Goal: Information Seeking & Learning: Understand process/instructions

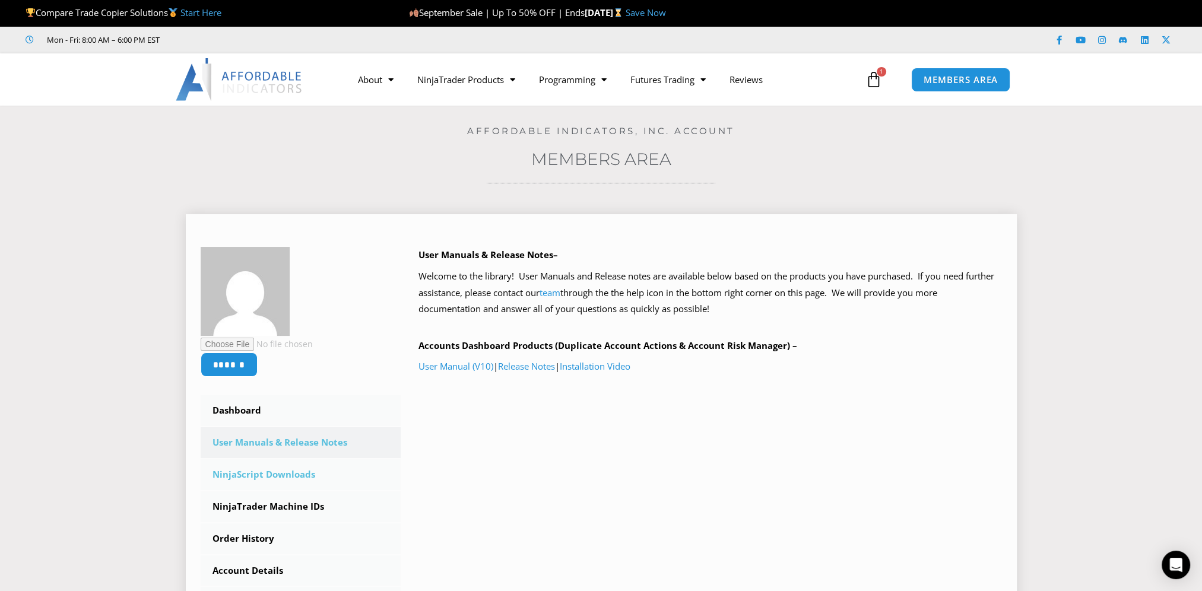
click at [283, 473] on link "NinjaScript Downloads" at bounding box center [301, 474] width 201 height 31
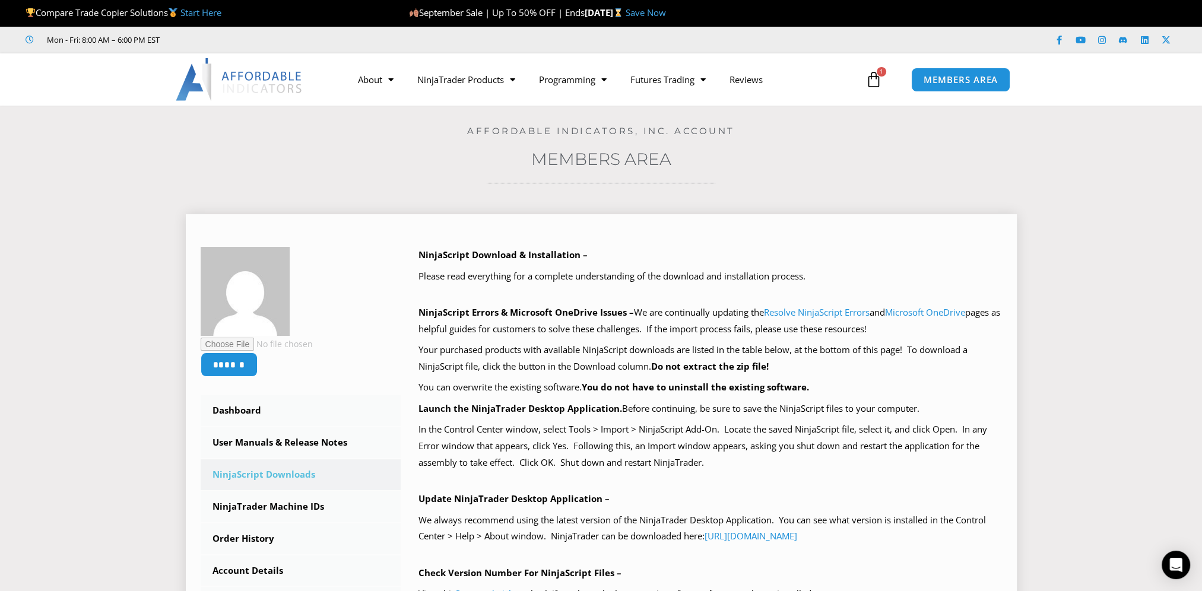
scroll to position [59, 0]
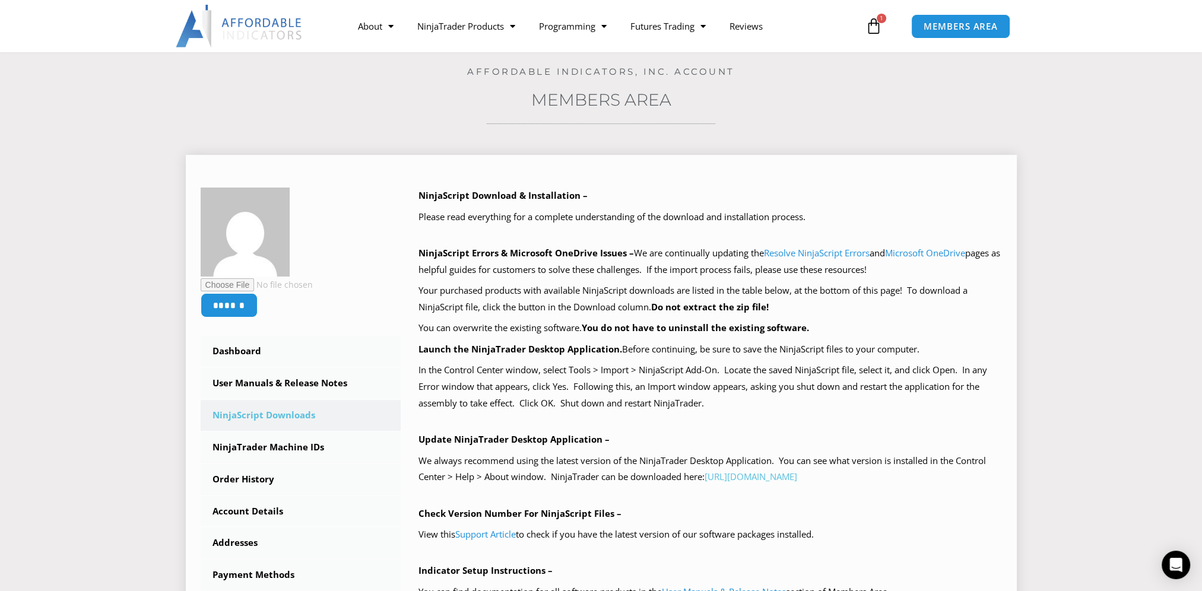
click at [791, 480] on link "https://account.ninjatrader.com/download" at bounding box center [751, 477] width 93 height 12
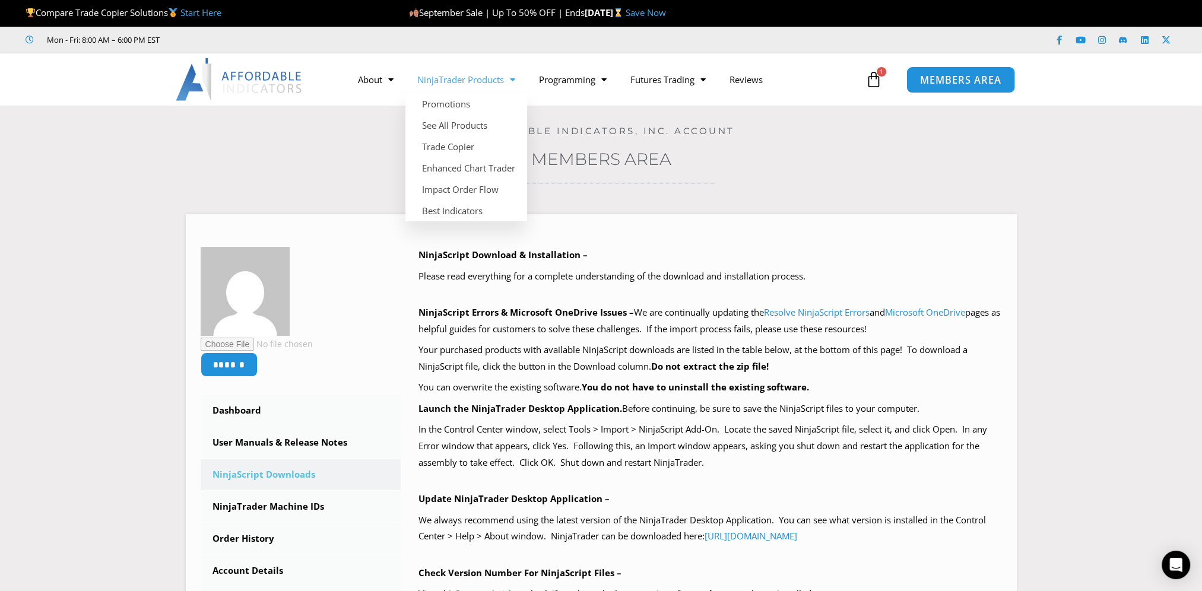
click at [921, 83] on span "MEMBERS AREA" at bounding box center [960, 80] width 81 height 10
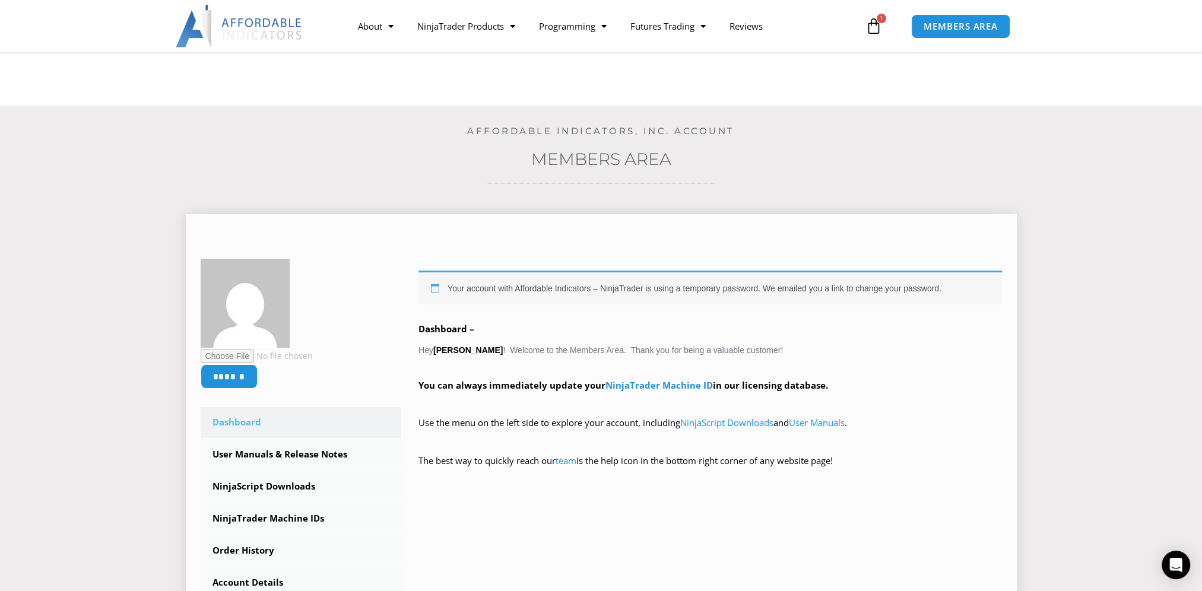
scroll to position [119, 0]
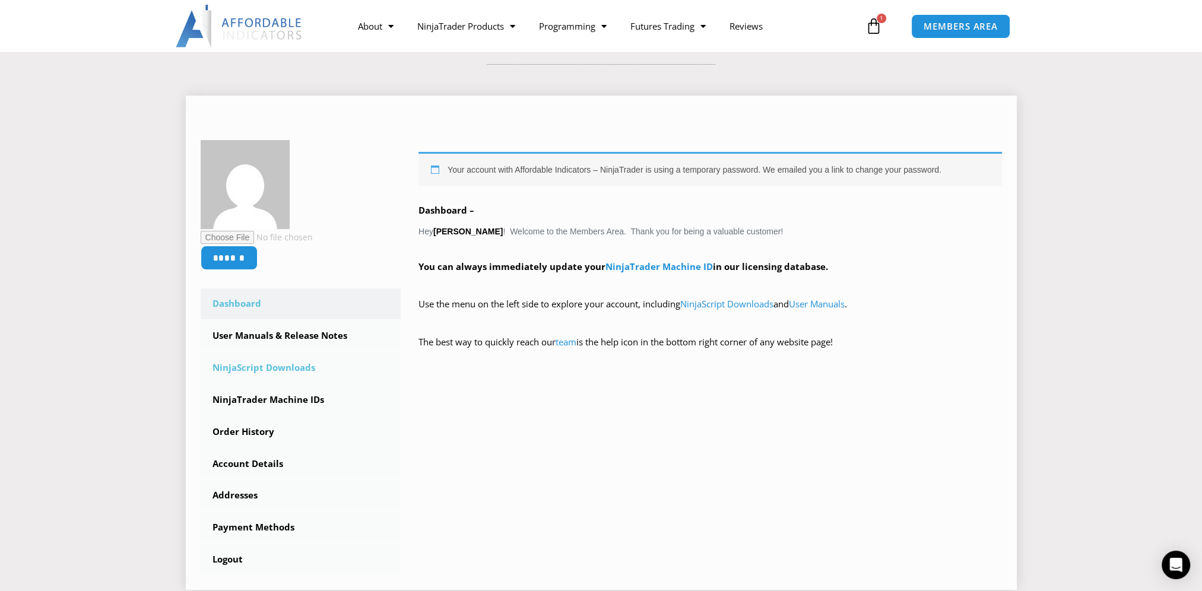
click at [273, 376] on link "NinjaScript Downloads" at bounding box center [301, 368] width 201 height 31
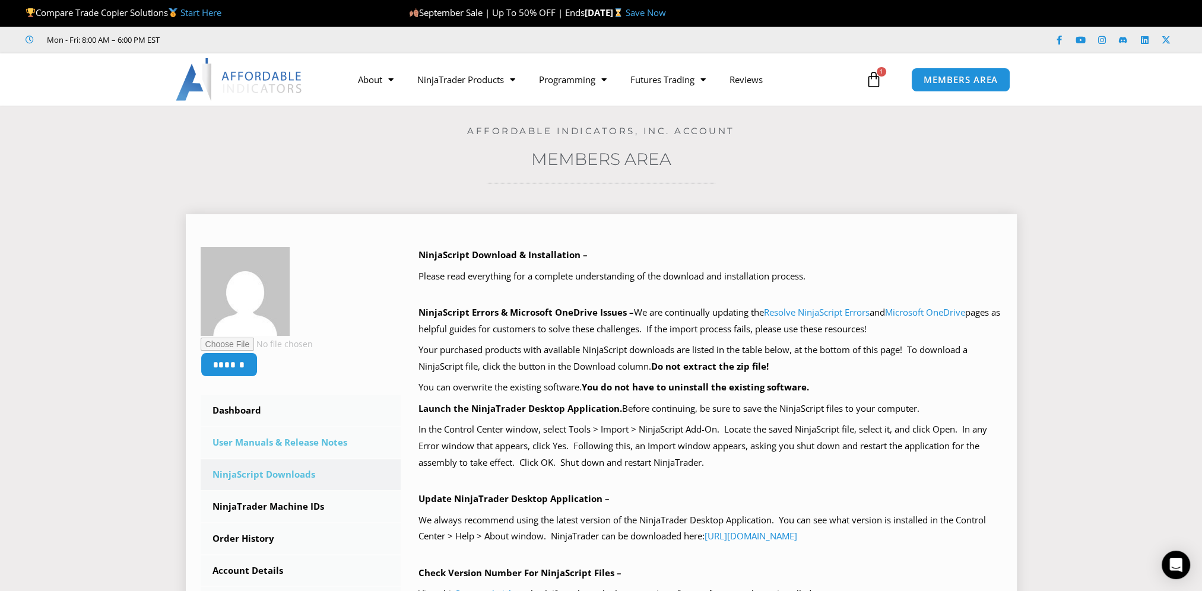
click at [306, 437] on link "User Manuals & Release Notes" at bounding box center [301, 442] width 201 height 31
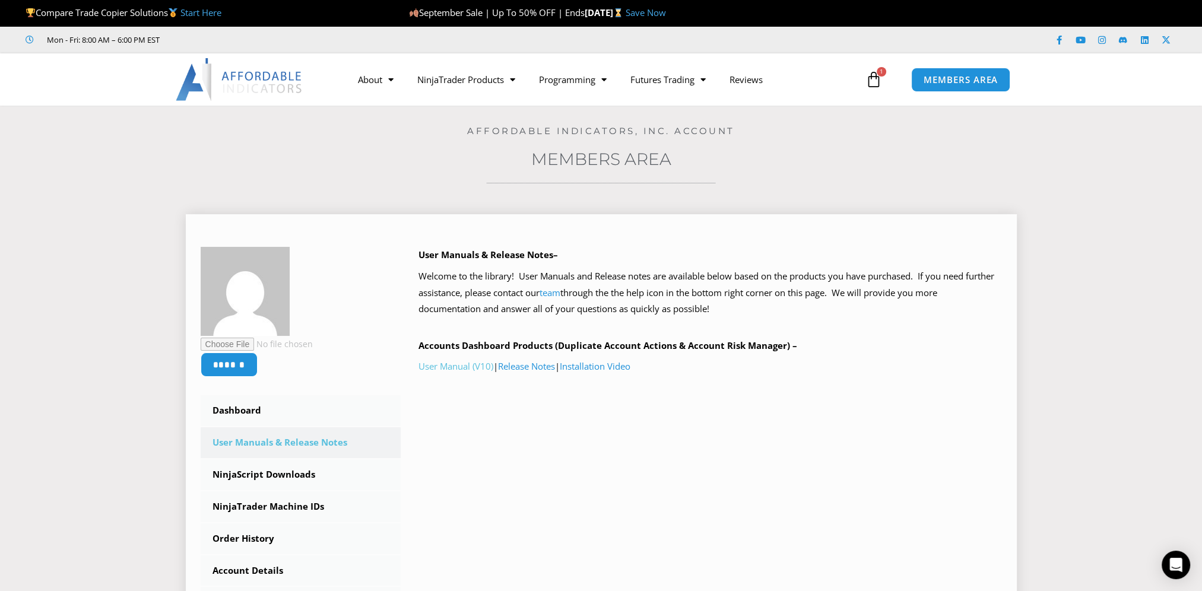
click at [458, 370] on link "User Manual (V10)" at bounding box center [456, 366] width 75 height 12
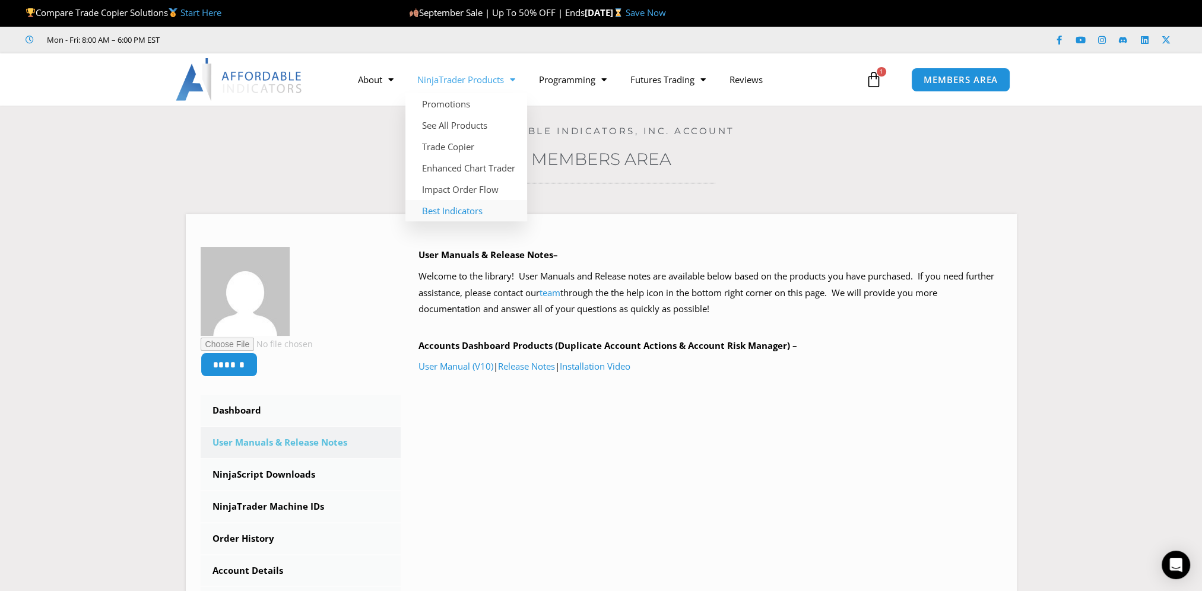
click at [475, 211] on link "Best Indicators" at bounding box center [466, 210] width 122 height 21
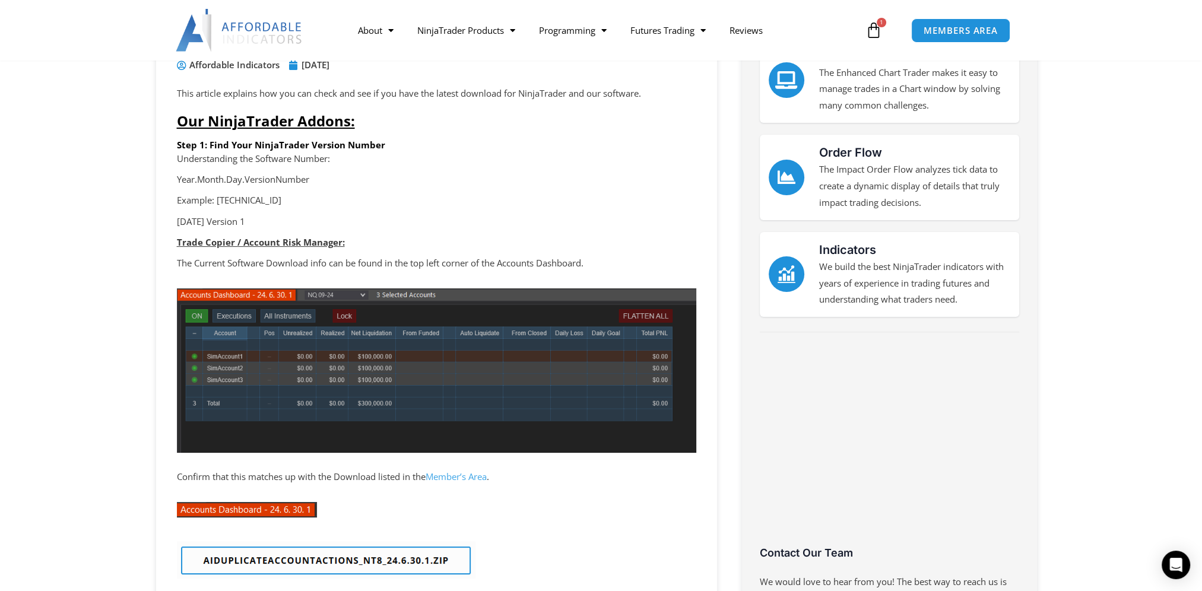
scroll to position [178, 0]
drag, startPoint x: 586, startPoint y: 268, endPoint x: 350, endPoint y: 265, distance: 235.7
click at [350, 265] on p "The Current Software Download info can be found in the top left corner of the A…" at bounding box center [436, 263] width 519 height 17
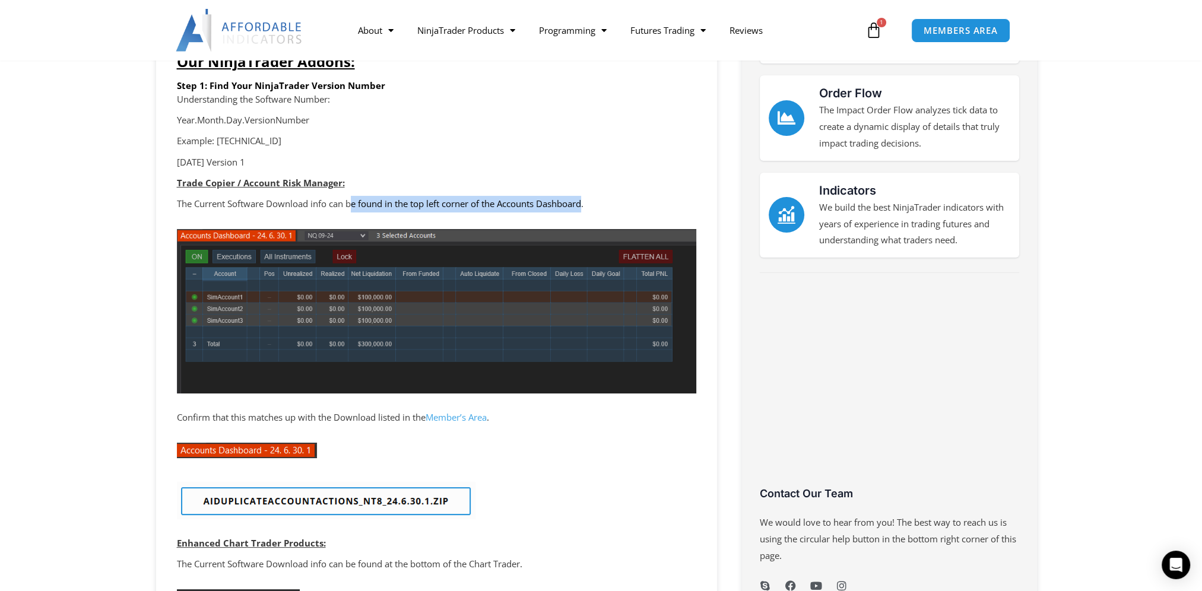
click at [398, 503] on img at bounding box center [326, 500] width 299 height 37
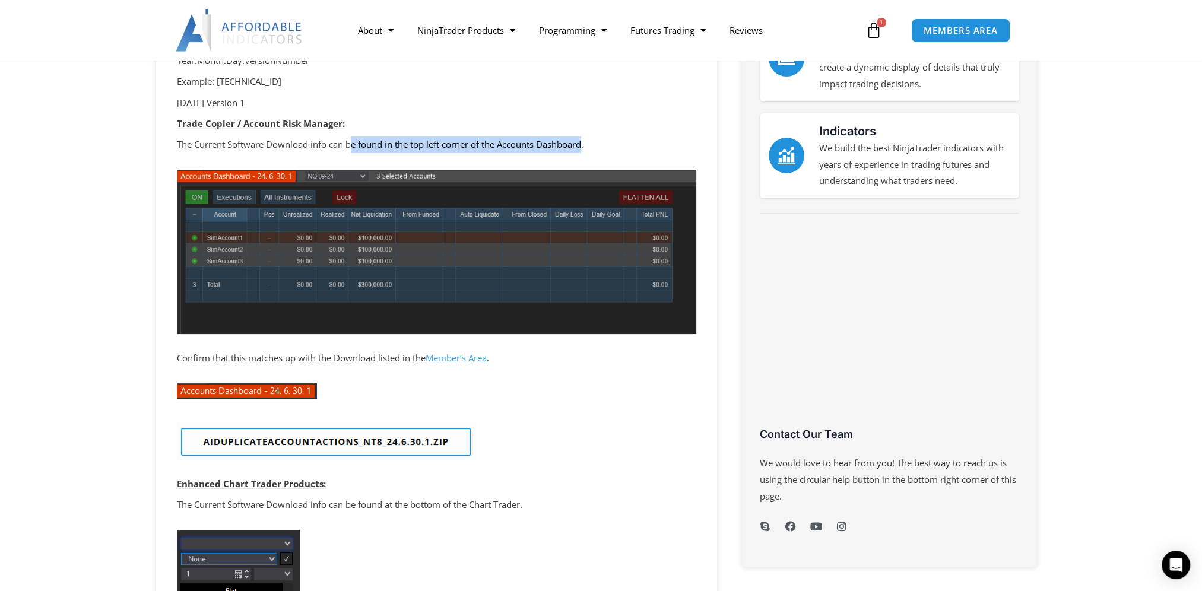
scroll to position [0, 0]
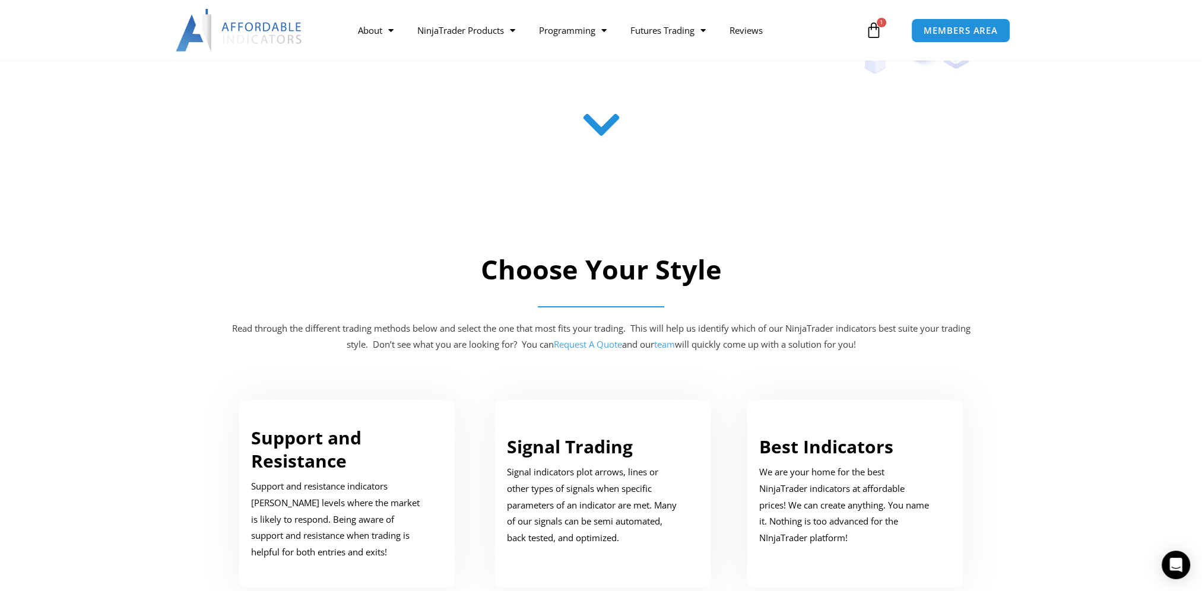
scroll to position [475, 0]
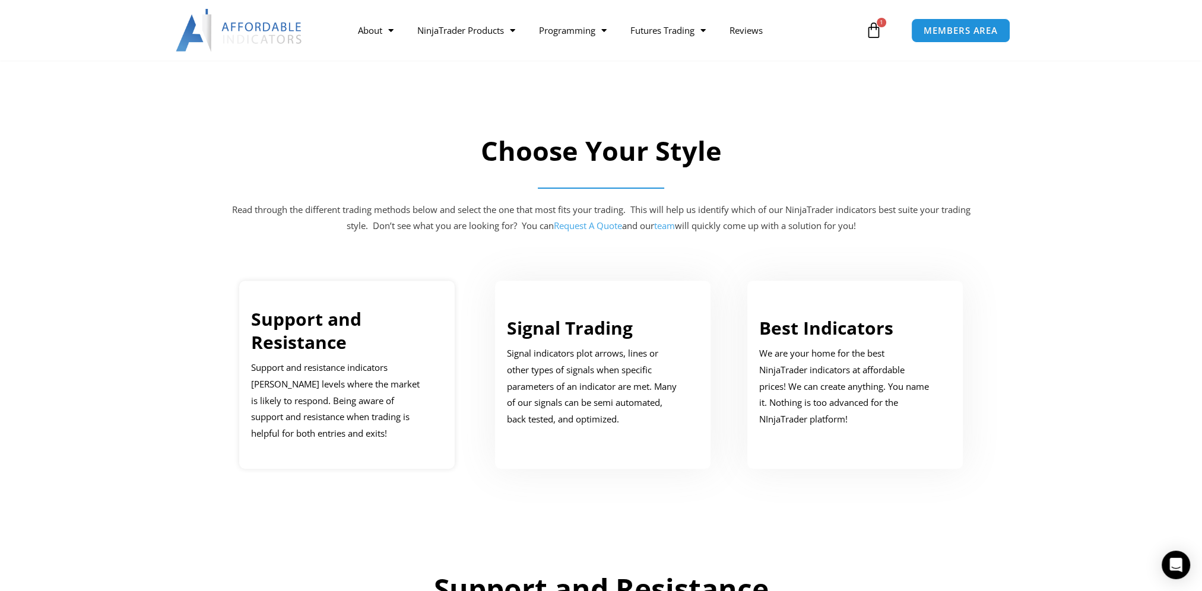
click at [397, 396] on p "Support and resistance indicators mark price levels where the market is likely …" at bounding box center [338, 401] width 175 height 83
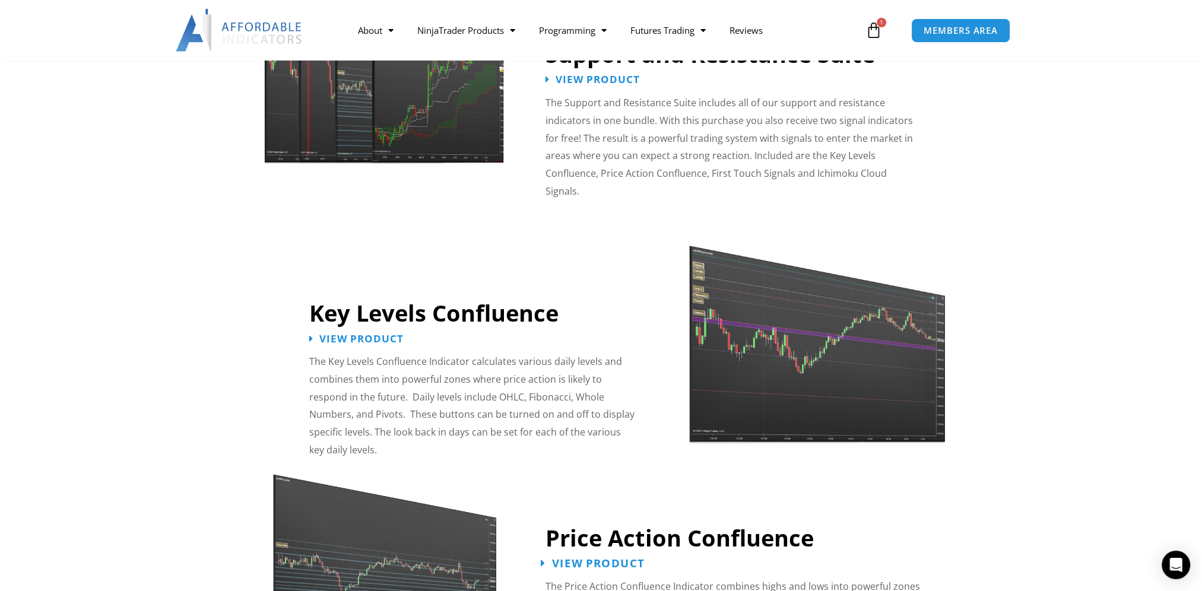
scroll to position [954, 0]
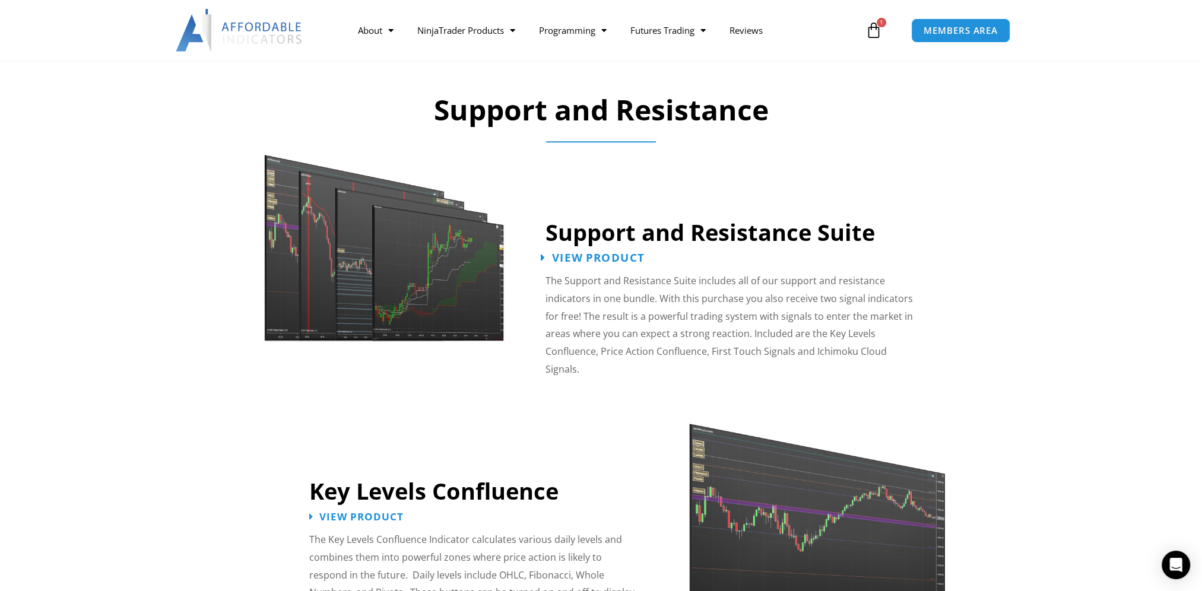
click at [601, 256] on span "View Product" at bounding box center [598, 257] width 93 height 11
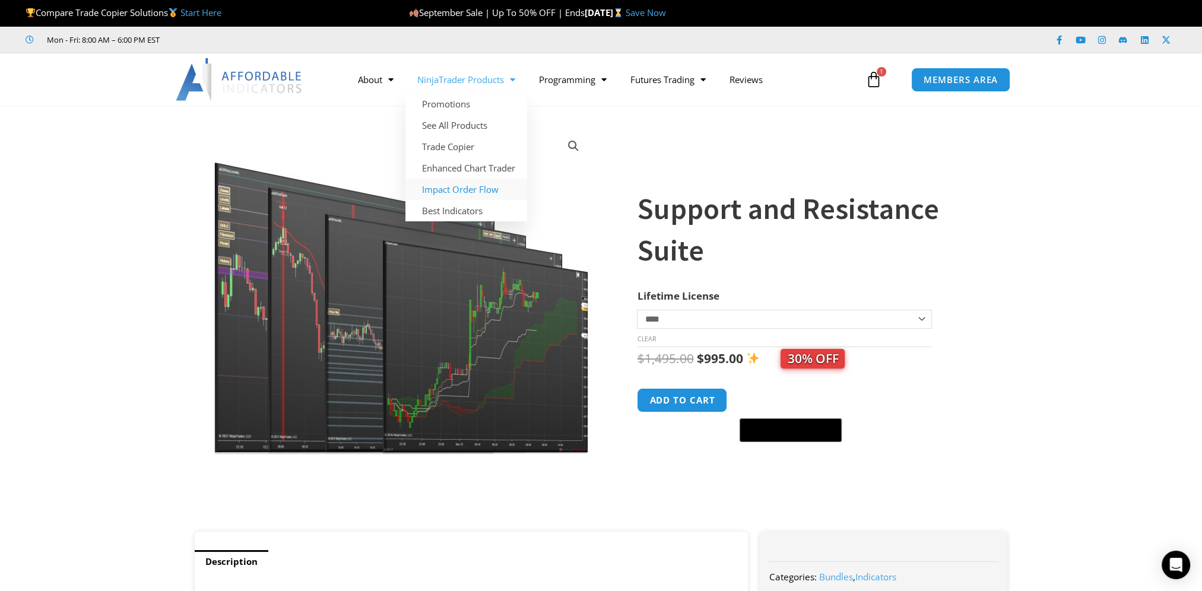
click at [464, 192] on link "Impact Order Flow" at bounding box center [466, 189] width 122 height 21
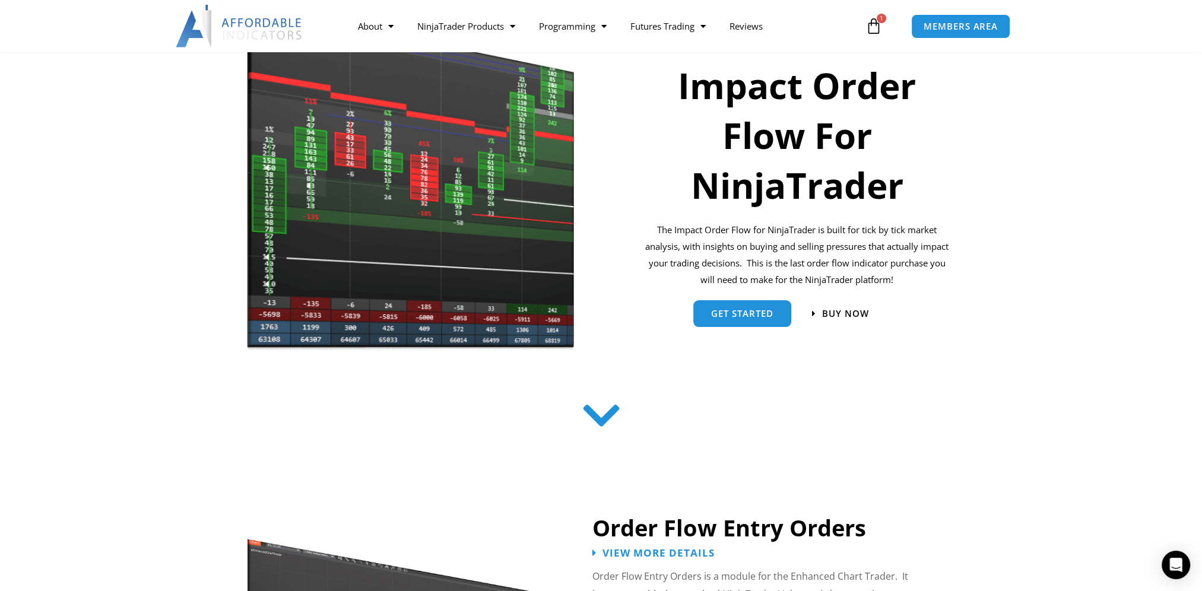
scroll to position [59, 0]
